Goal: Information Seeking & Learning: Find specific fact

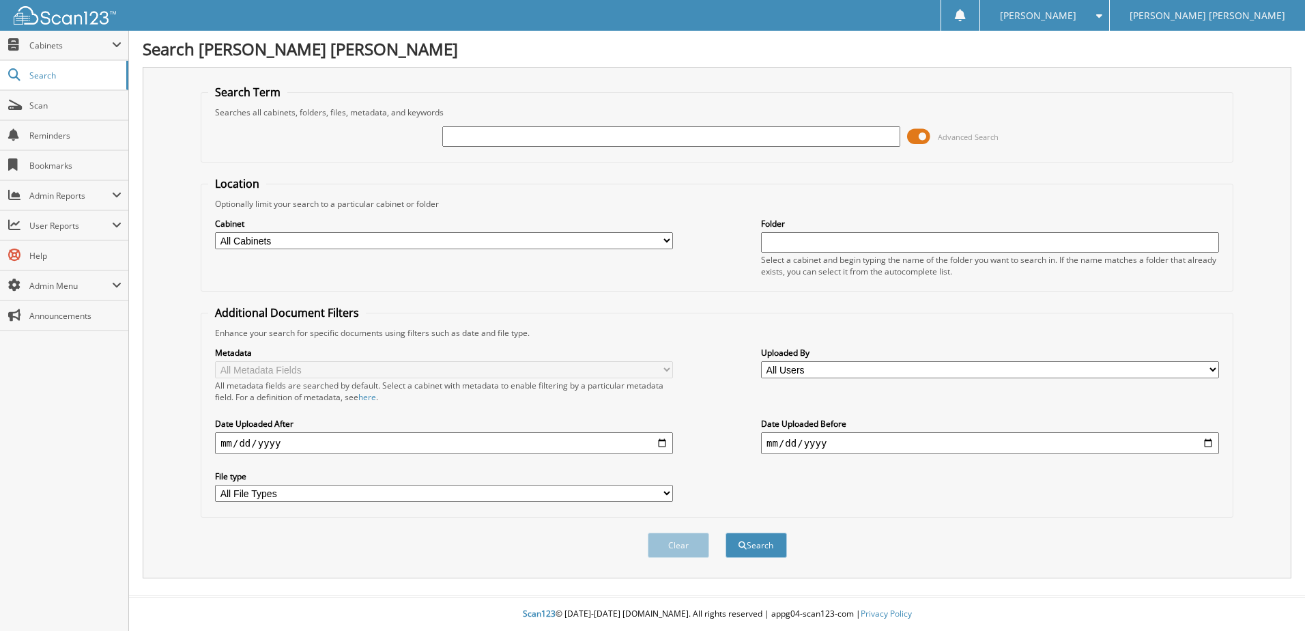
click at [589, 139] on input "text" at bounding box center [671, 136] width 458 height 20
type input "76283"
click at [725, 532] on button "Search" at bounding box center [755, 544] width 61 height 25
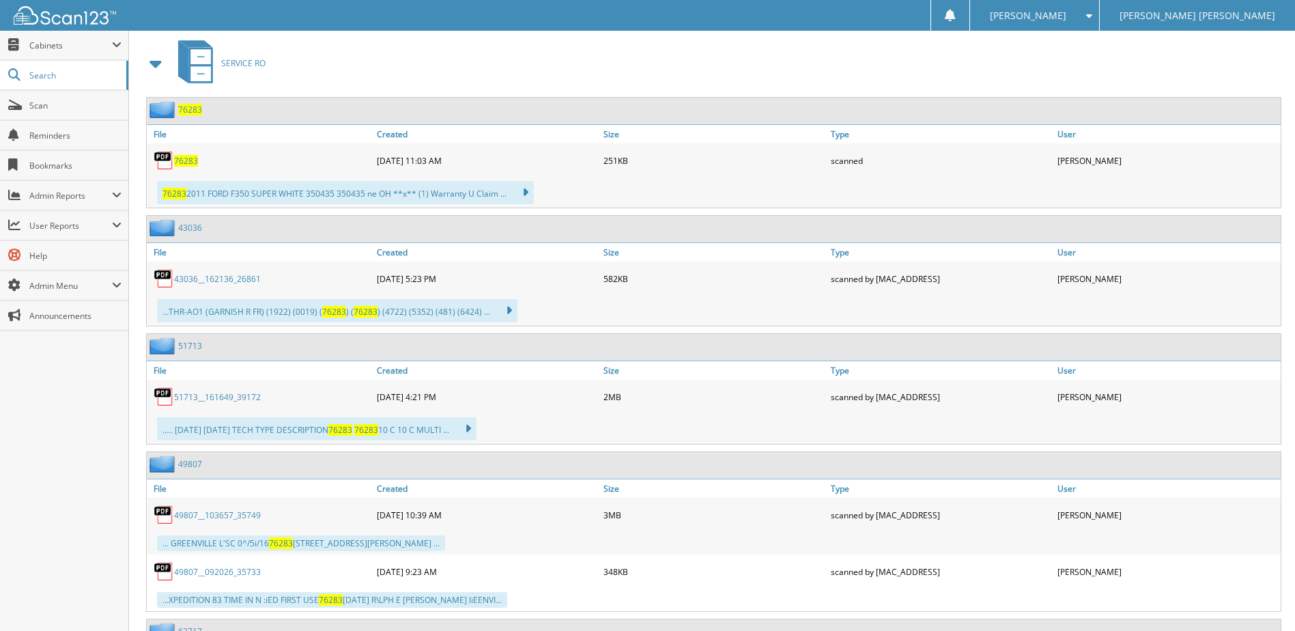
scroll to position [546, 0]
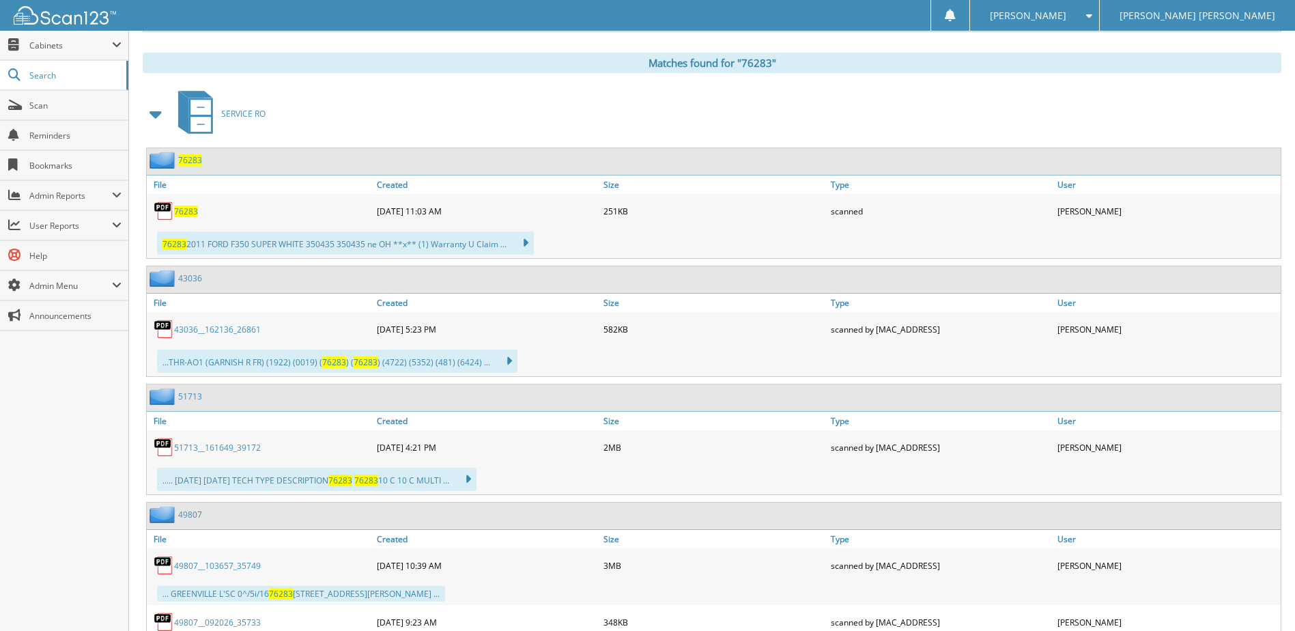
click at [186, 203] on div "76283" at bounding box center [260, 210] width 227 height 27
click at [188, 216] on span "76283" at bounding box center [186, 211] width 24 height 12
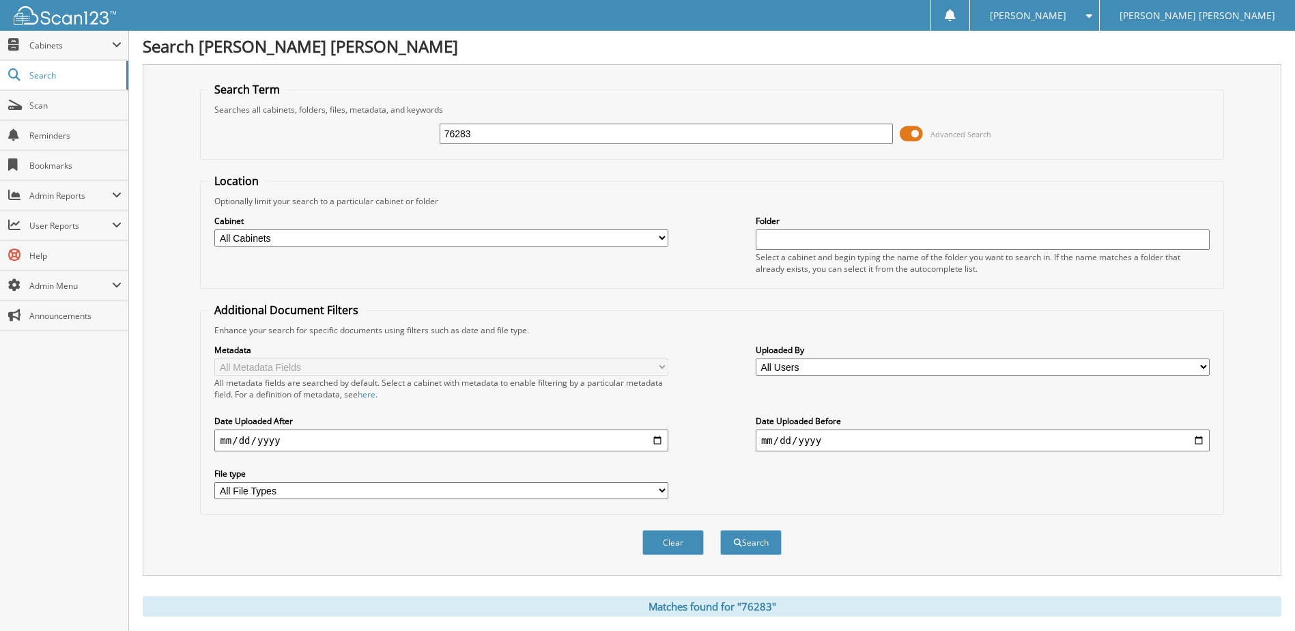
scroll to position [0, 0]
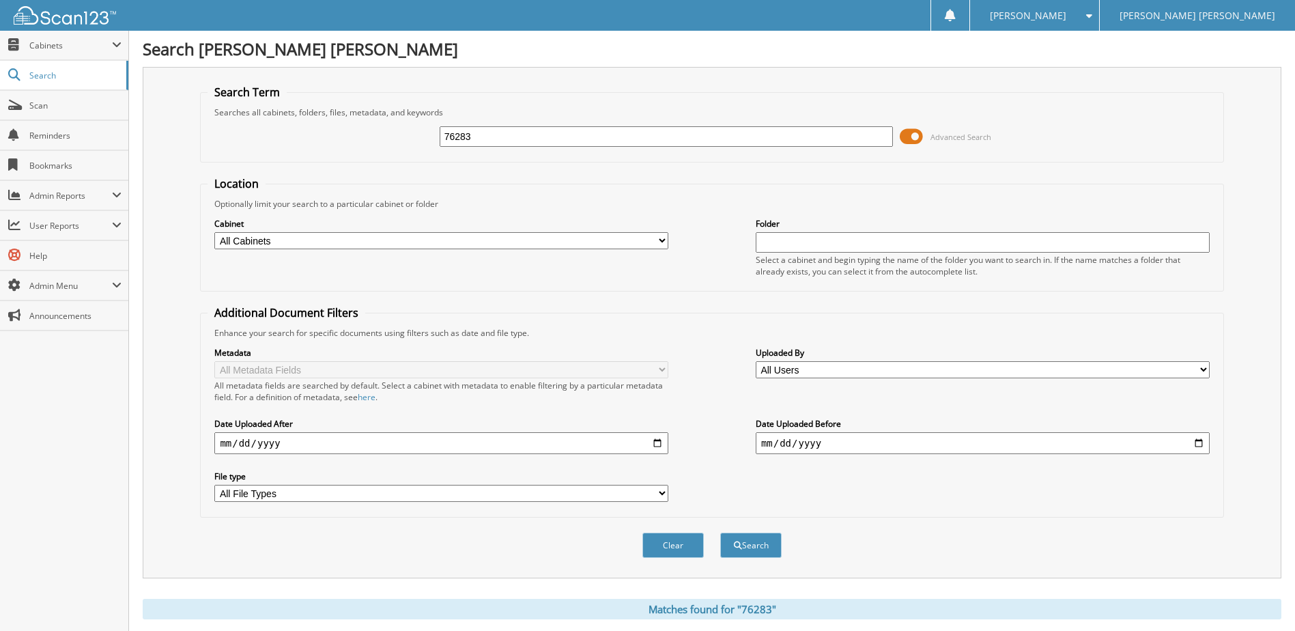
drag, startPoint x: 487, startPoint y: 136, endPoint x: 367, endPoint y: 117, distance: 121.6
click at [373, 118] on div "76283 Advanced Search" at bounding box center [711, 136] width 1008 height 37
type input "76612"
click at [720, 532] on button "Search" at bounding box center [750, 544] width 61 height 25
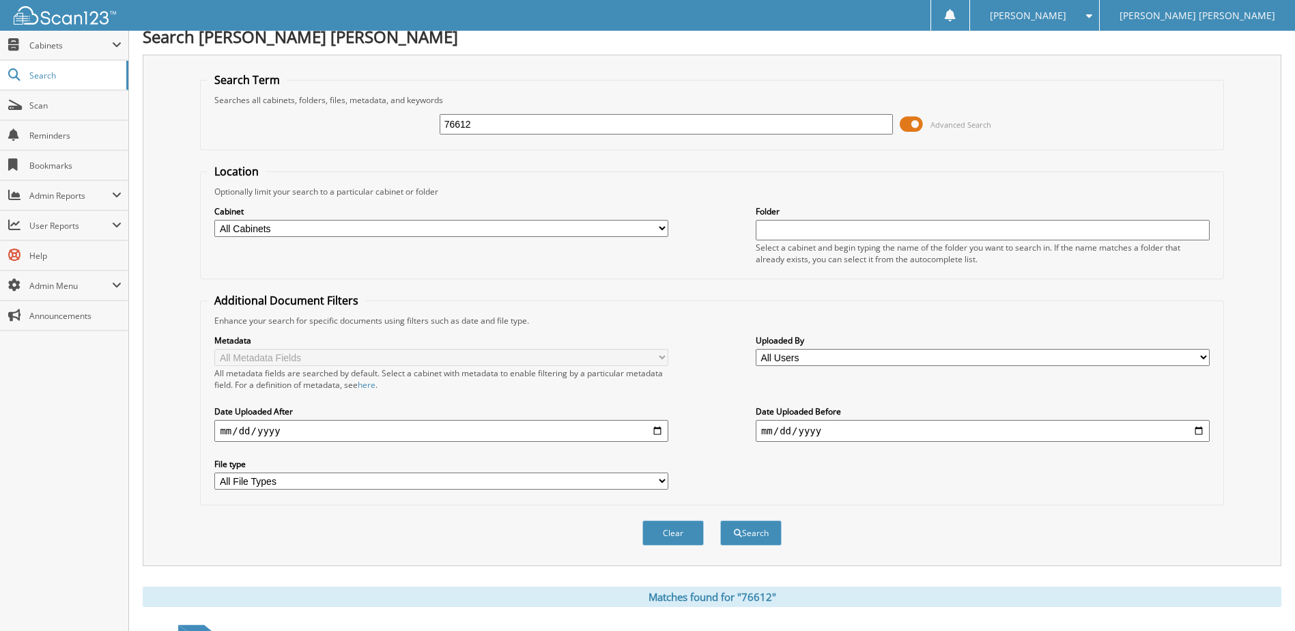
scroll to position [341, 0]
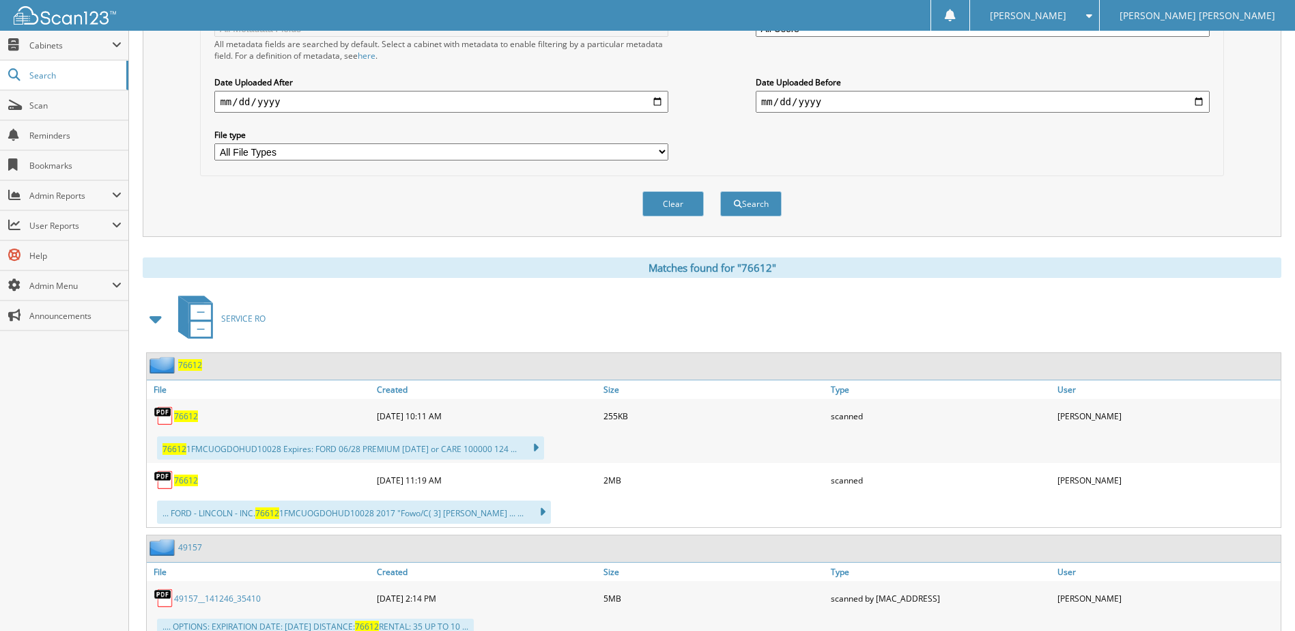
click at [188, 480] on span "76612" at bounding box center [186, 480] width 24 height 12
click at [184, 419] on span "76612" at bounding box center [186, 416] width 24 height 12
click at [194, 417] on span "76612" at bounding box center [186, 416] width 24 height 12
click at [189, 416] on span "76612" at bounding box center [186, 416] width 24 height 12
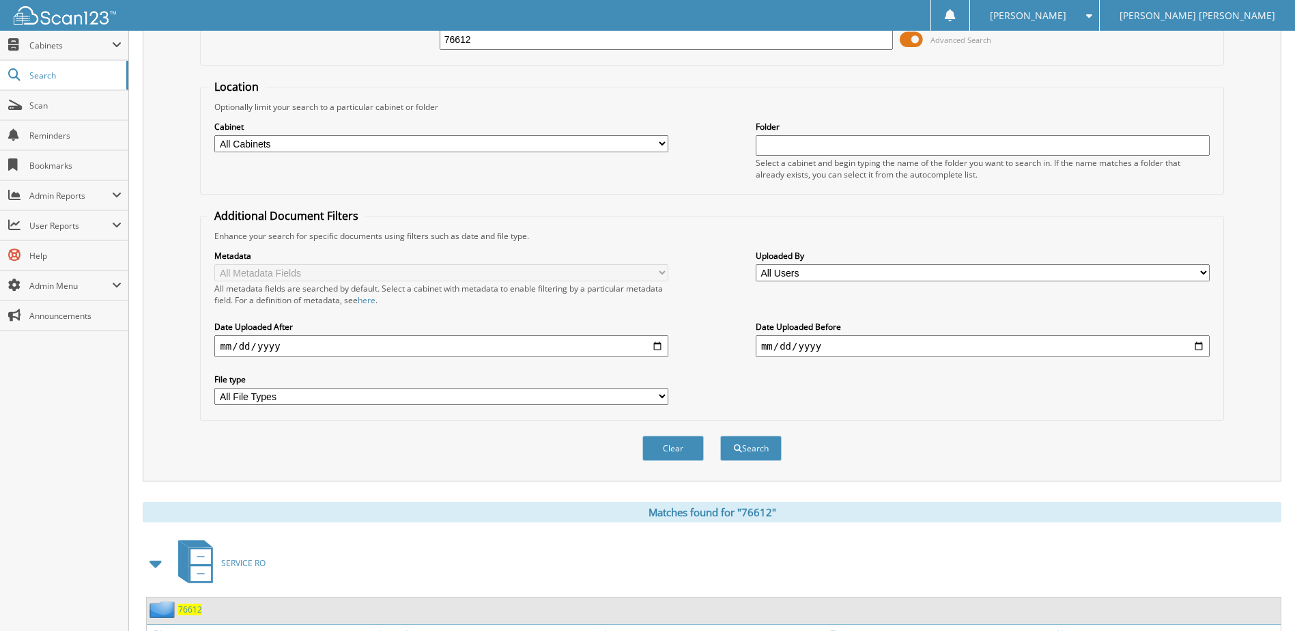
scroll to position [0, 0]
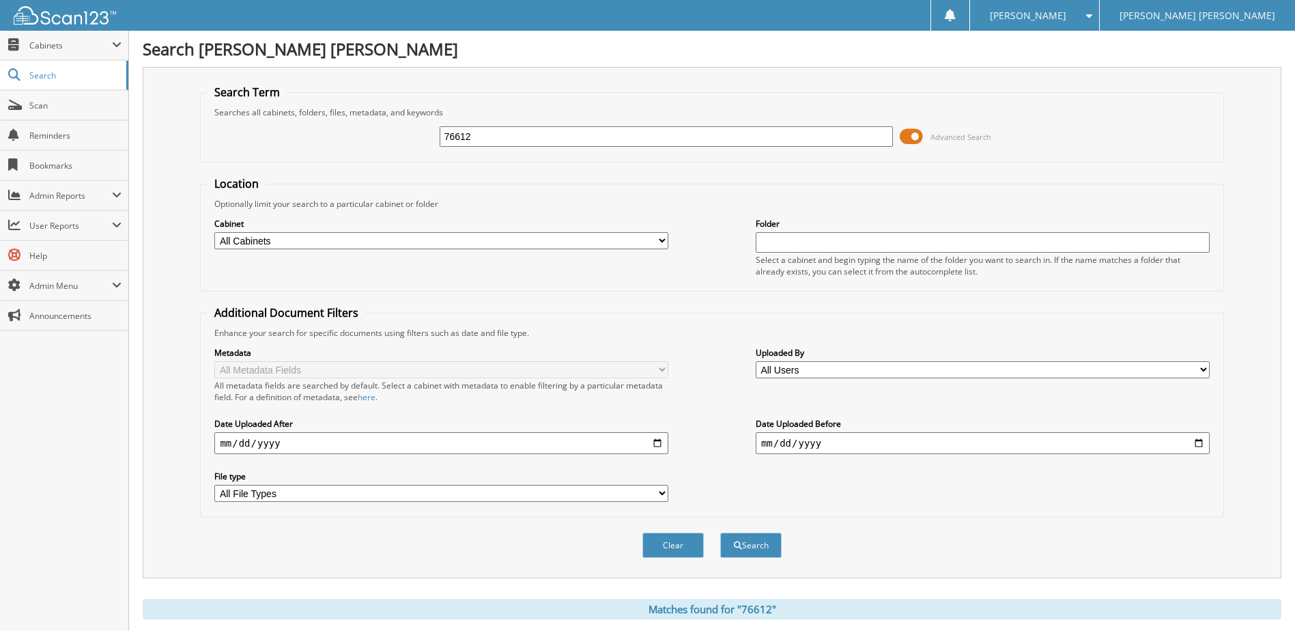
click at [522, 142] on input "76612" at bounding box center [666, 136] width 454 height 20
type input "77669"
click at [720, 532] on button "Search" at bounding box center [750, 544] width 61 height 25
click at [751, 545] on button "Search" at bounding box center [750, 544] width 61 height 25
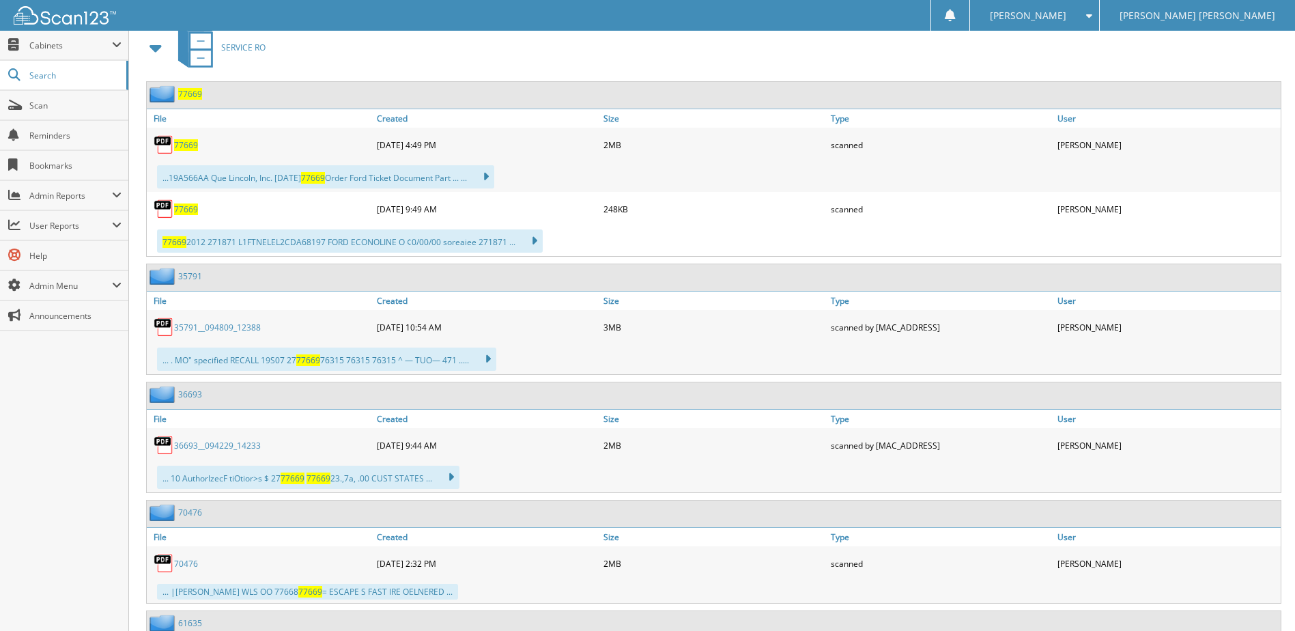
scroll to position [614, 0]
click at [178, 207] on span "77669" at bounding box center [186, 207] width 24 height 12
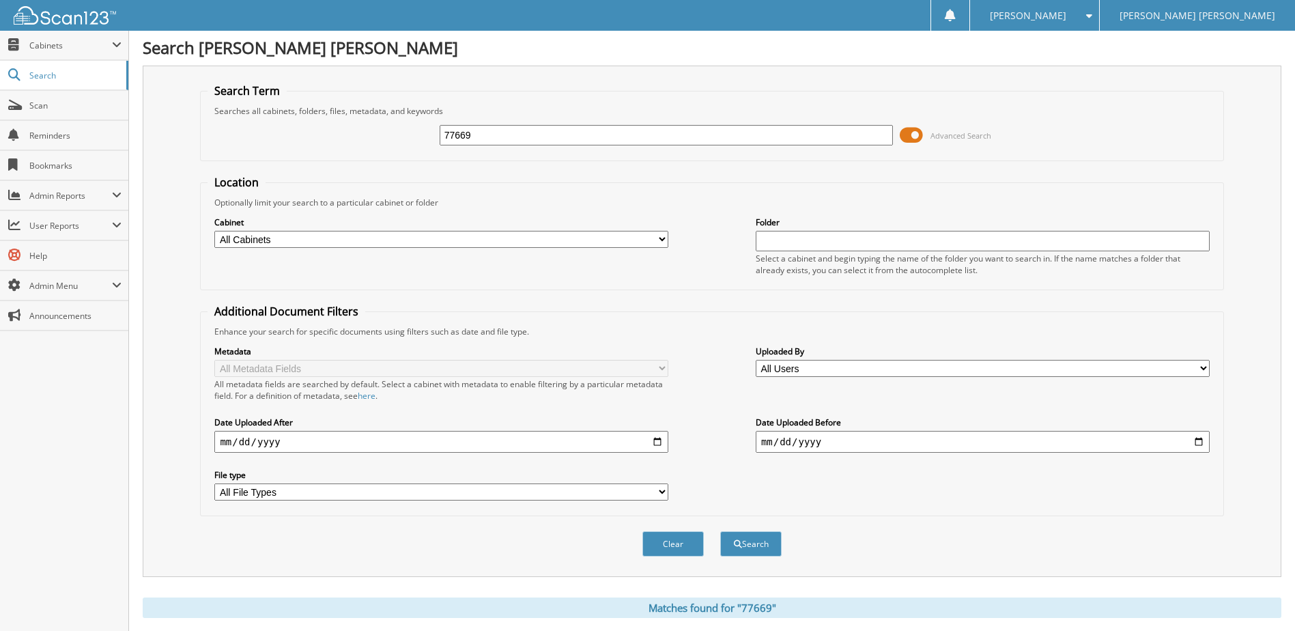
scroll to position [0, 0]
drag, startPoint x: 502, startPoint y: 143, endPoint x: 363, endPoint y: 128, distance: 140.0
click at [364, 128] on div "77669 Advanced Search" at bounding box center [711, 136] width 1008 height 37
type input "797445"
click at [720, 532] on button "Search" at bounding box center [750, 544] width 61 height 25
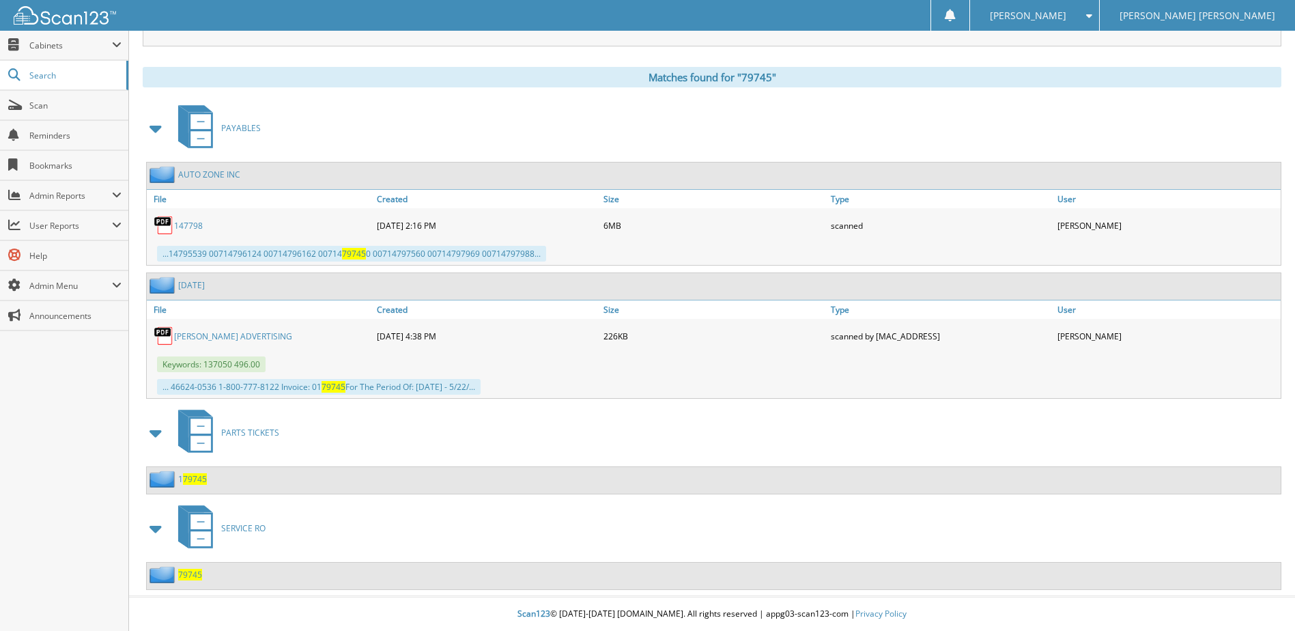
click at [190, 578] on span "79745" at bounding box center [190, 574] width 24 height 12
